Goal: Navigation & Orientation: Find specific page/section

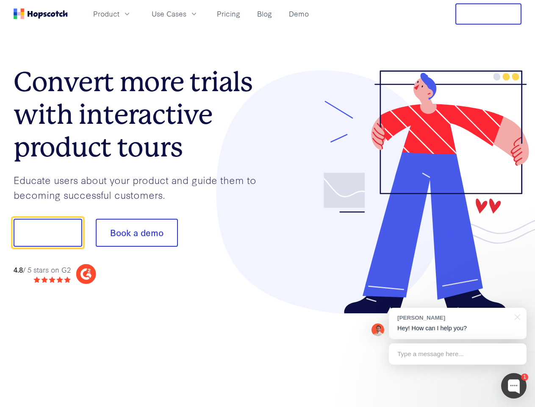
click at [268, 203] on div at bounding box center [395, 192] width 254 height 244
click at [119, 14] on span "Product" at bounding box center [106, 13] width 26 height 11
click at [186, 14] on span "Use Cases" at bounding box center [169, 13] width 35 height 11
click at [489, 14] on button "Free Trial" at bounding box center [489, 13] width 66 height 21
click at [47, 233] on button "Show me!" at bounding box center [48, 233] width 69 height 28
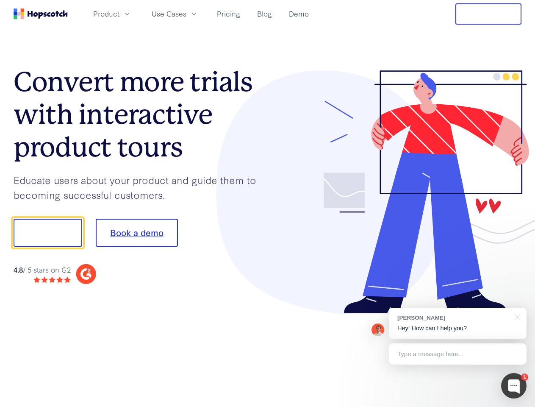
click at [136, 233] on button "Book a demo" at bounding box center [137, 233] width 82 height 28
click at [514, 386] on div at bounding box center [513, 385] width 25 height 25
click at [458, 323] on div "[PERSON_NAME] Hey! How can I help you?" at bounding box center [458, 323] width 138 height 31
click at [516, 316] on div at bounding box center [516, 316] width 21 height 17
click at [458, 354] on div at bounding box center [447, 231] width 159 height 283
